Goal: Transaction & Acquisition: Purchase product/service

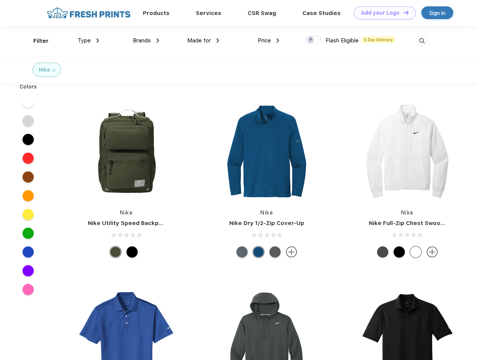
click at [382, 13] on link "Add your Logo Design Tool" at bounding box center [385, 12] width 62 height 13
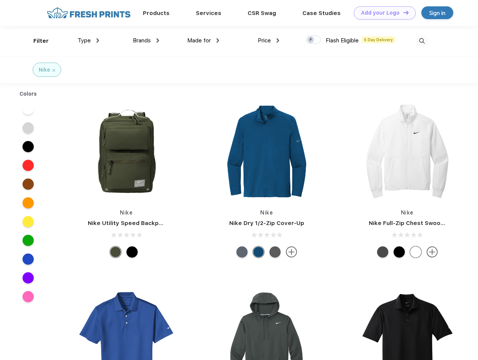
click at [0, 0] on div "Design Tool" at bounding box center [0, 0] width 0 height 0
click at [403, 12] on link "Add your Logo Design Tool" at bounding box center [385, 12] width 62 height 13
click at [36, 41] on div "Filter" at bounding box center [40, 41] width 15 height 9
click at [89, 41] on span "Type" at bounding box center [84, 40] width 13 height 7
click at [146, 41] on span "Brands" at bounding box center [142, 40] width 18 height 7
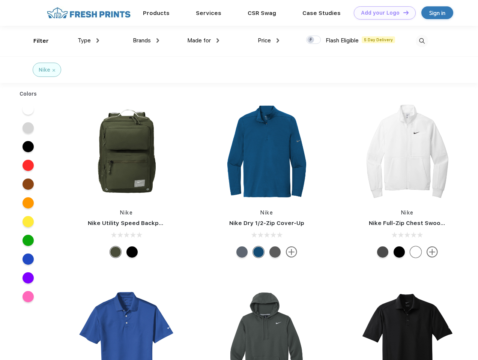
click at [203, 41] on span "Made for" at bounding box center [199, 40] width 24 height 7
click at [269, 41] on span "Price" at bounding box center [264, 40] width 13 height 7
click at [314, 40] on div at bounding box center [313, 40] width 15 height 8
click at [311, 40] on input "checkbox" at bounding box center [308, 37] width 5 height 5
click at [422, 41] on img at bounding box center [422, 41] width 12 height 12
